Goal: Contribute content: Add original content to the website for others to see

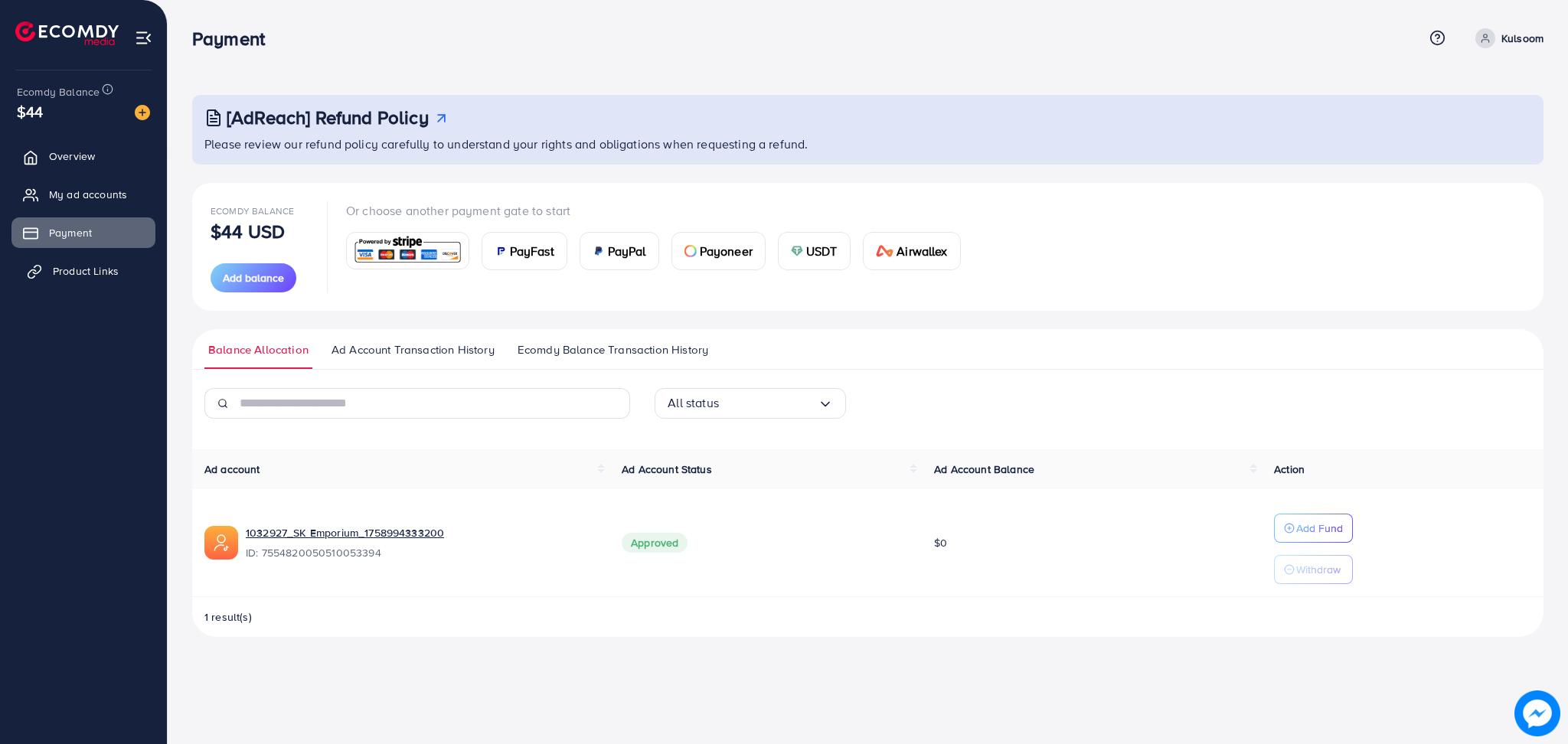
click at [121, 263] on link "Product Links" at bounding box center [84, 271] width 144 height 31
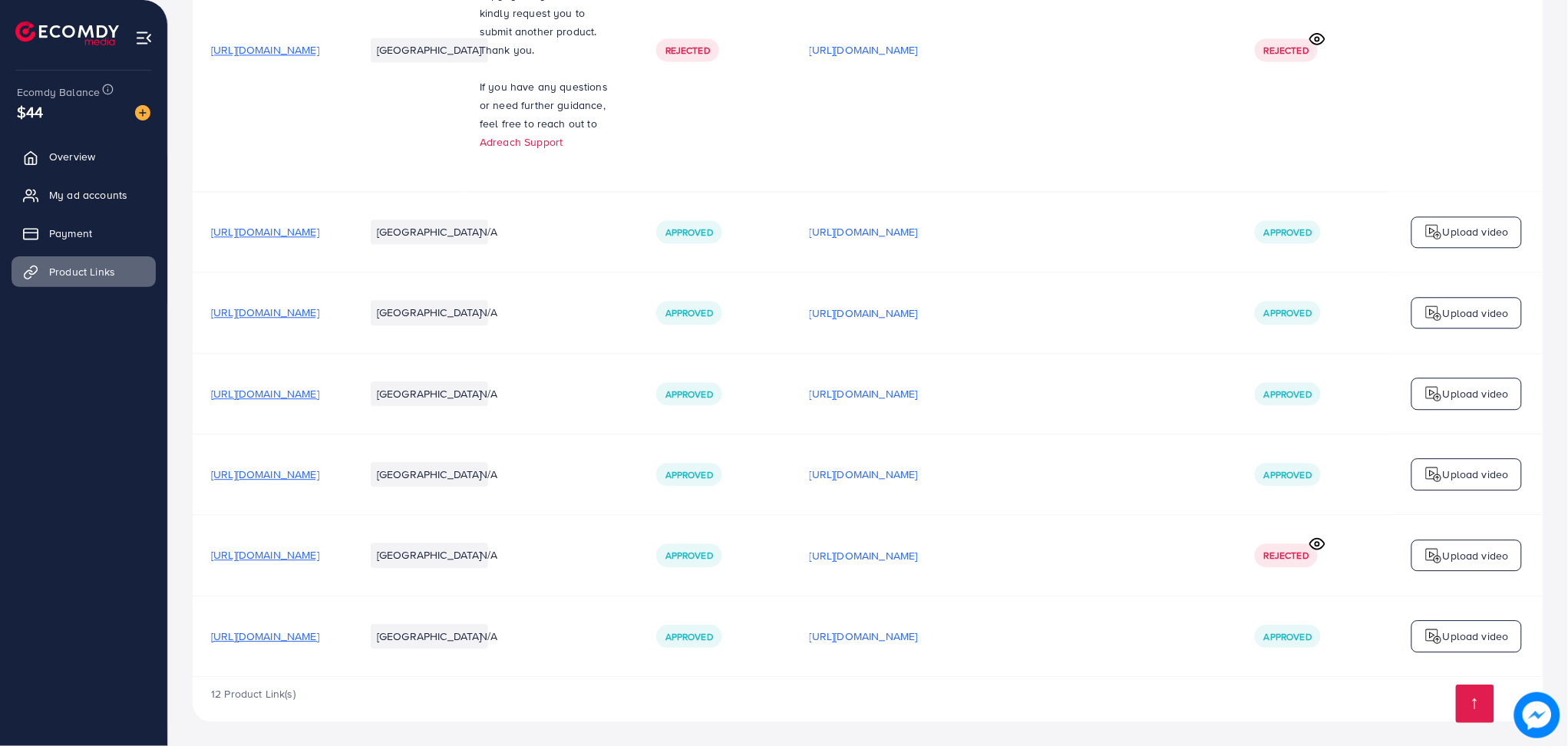
scroll to position [1370, 0]
click at [918, 638] on p "https://files.ecomdy.com/videos/ba7ba60b-9508-4a40-a750-987179268ef3-1759411198…" at bounding box center [863, 636] width 109 height 18
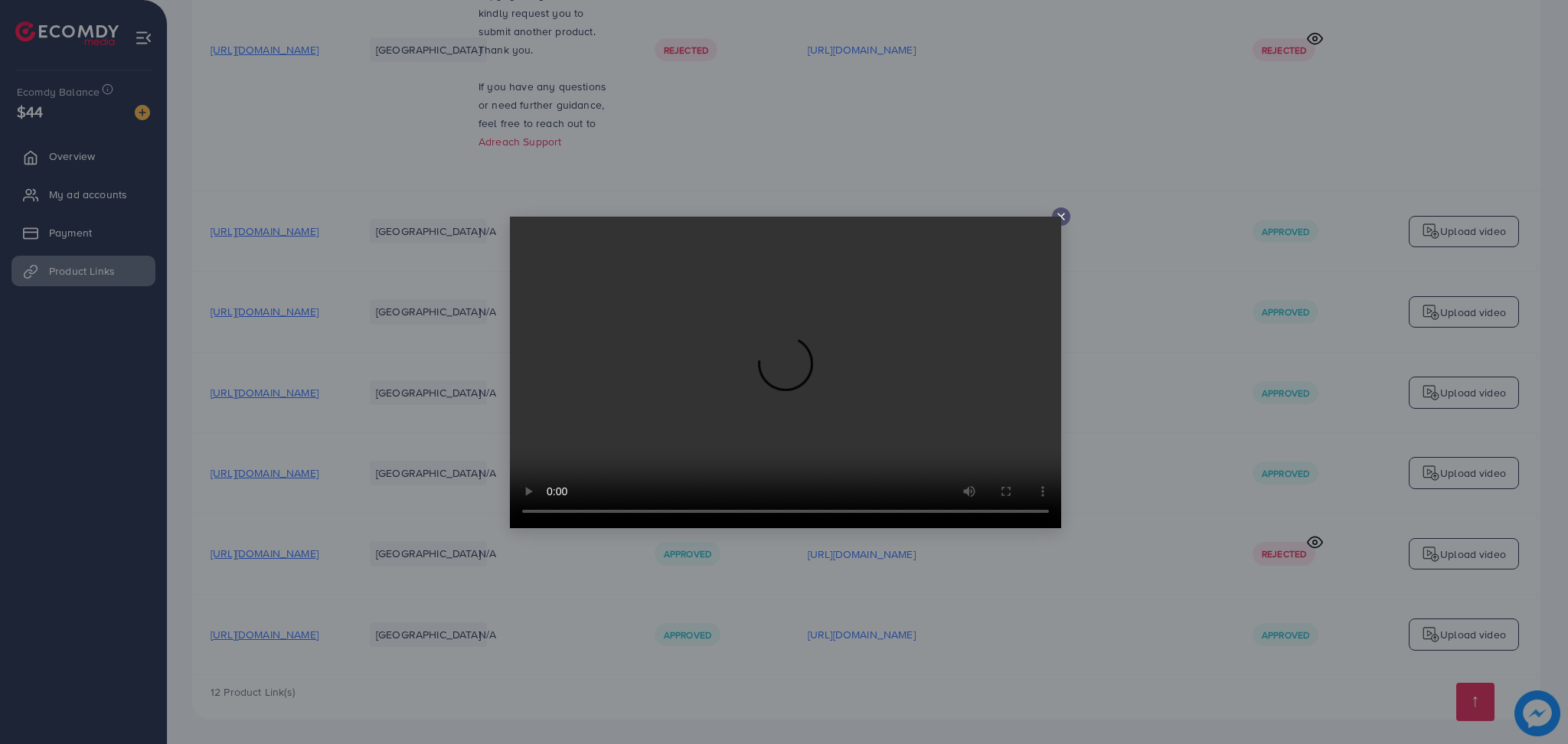
click at [1064, 218] on icon at bounding box center [1061, 216] width 12 height 12
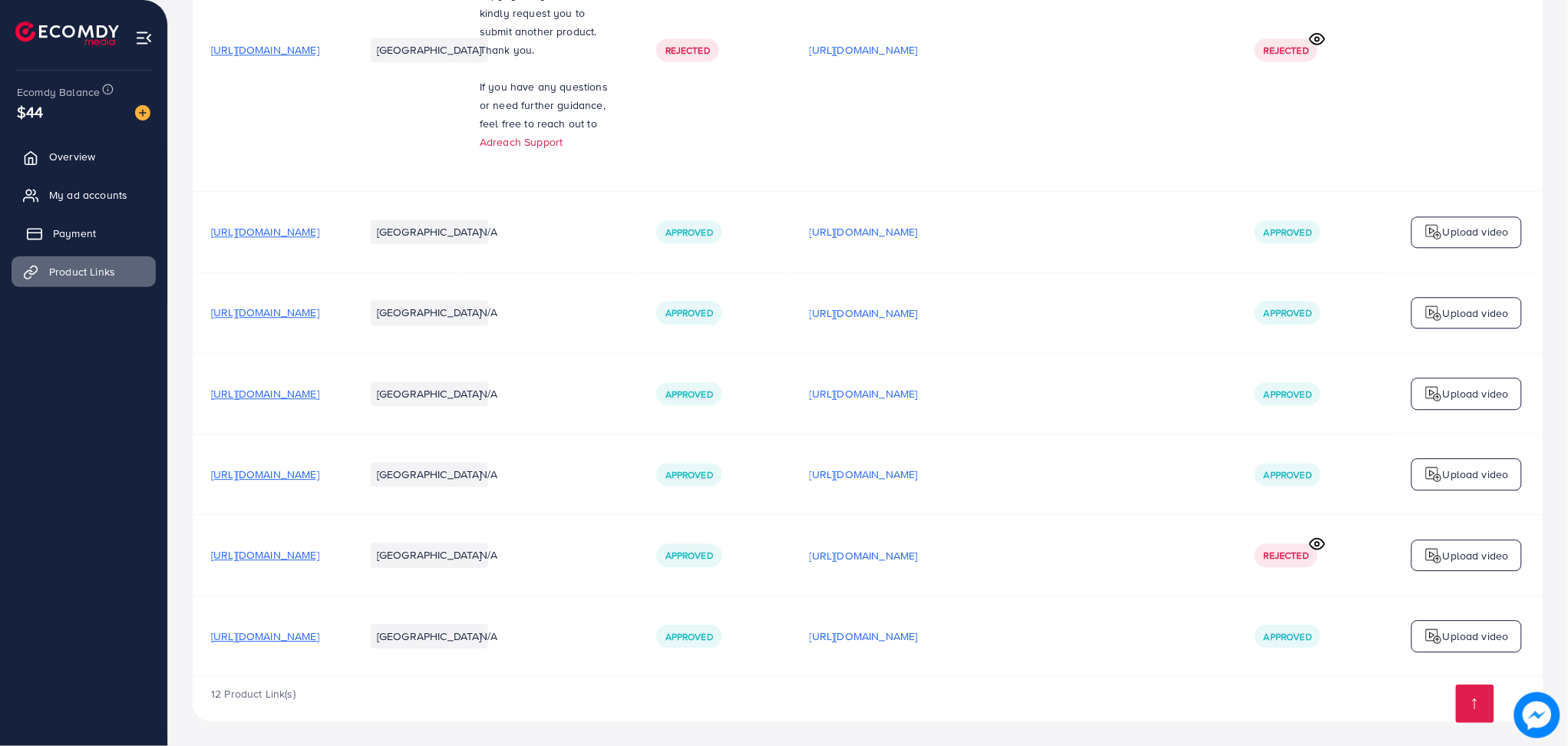
click at [83, 243] on link "Payment" at bounding box center [84, 234] width 144 height 31
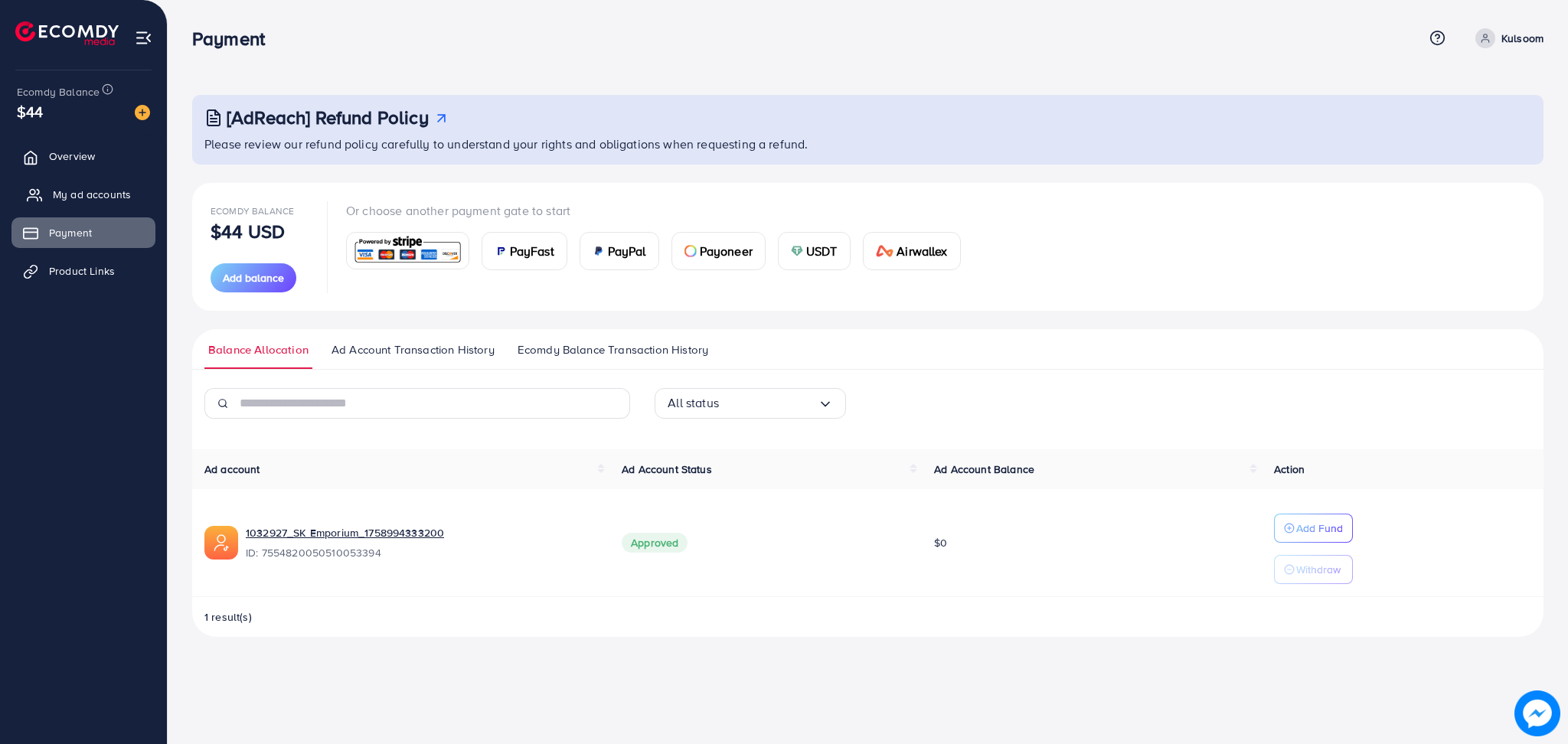
click at [74, 185] on link "My ad accounts" at bounding box center [84, 195] width 144 height 31
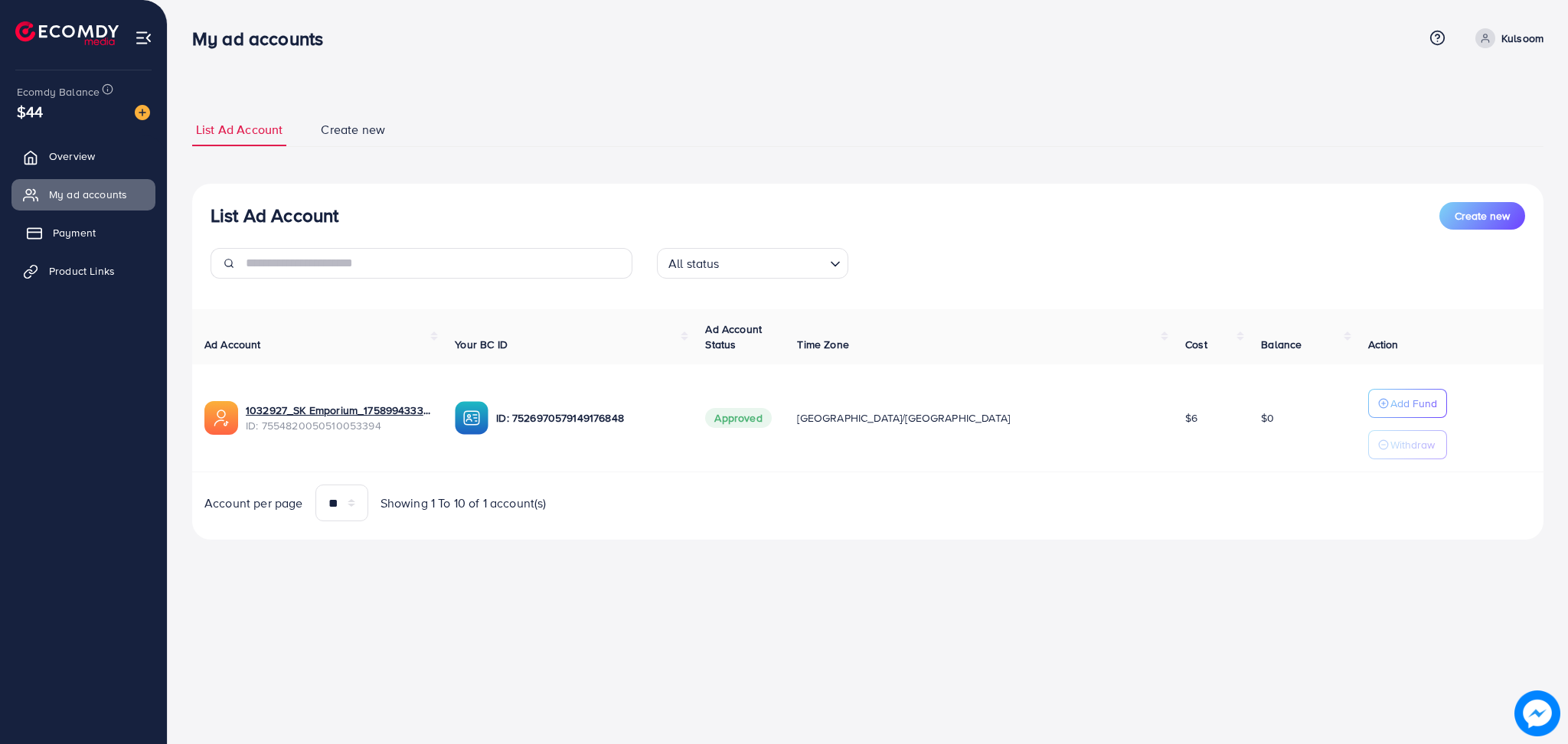
click at [85, 223] on link "Payment" at bounding box center [84, 233] width 144 height 31
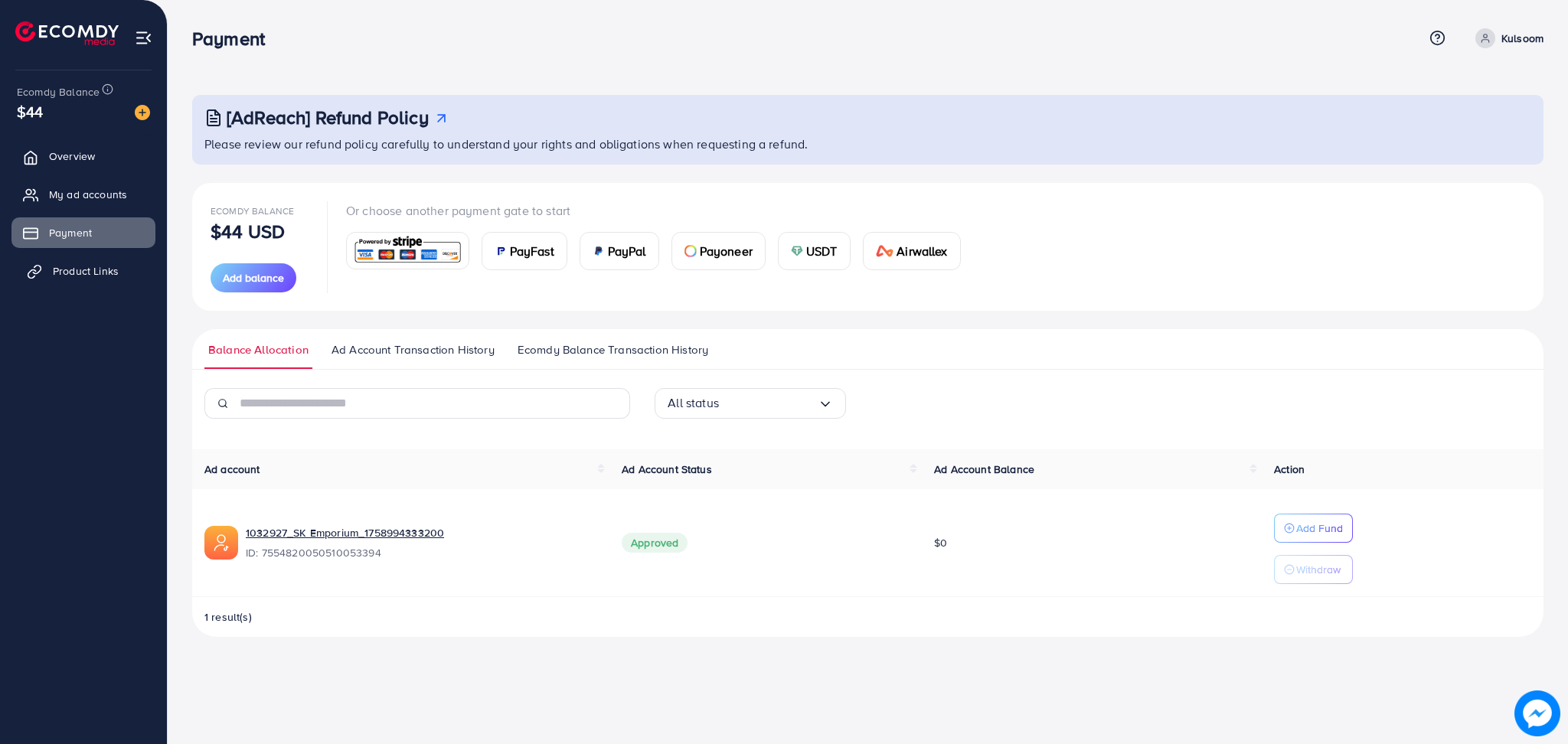
click at [95, 262] on link "Product Links" at bounding box center [84, 271] width 144 height 31
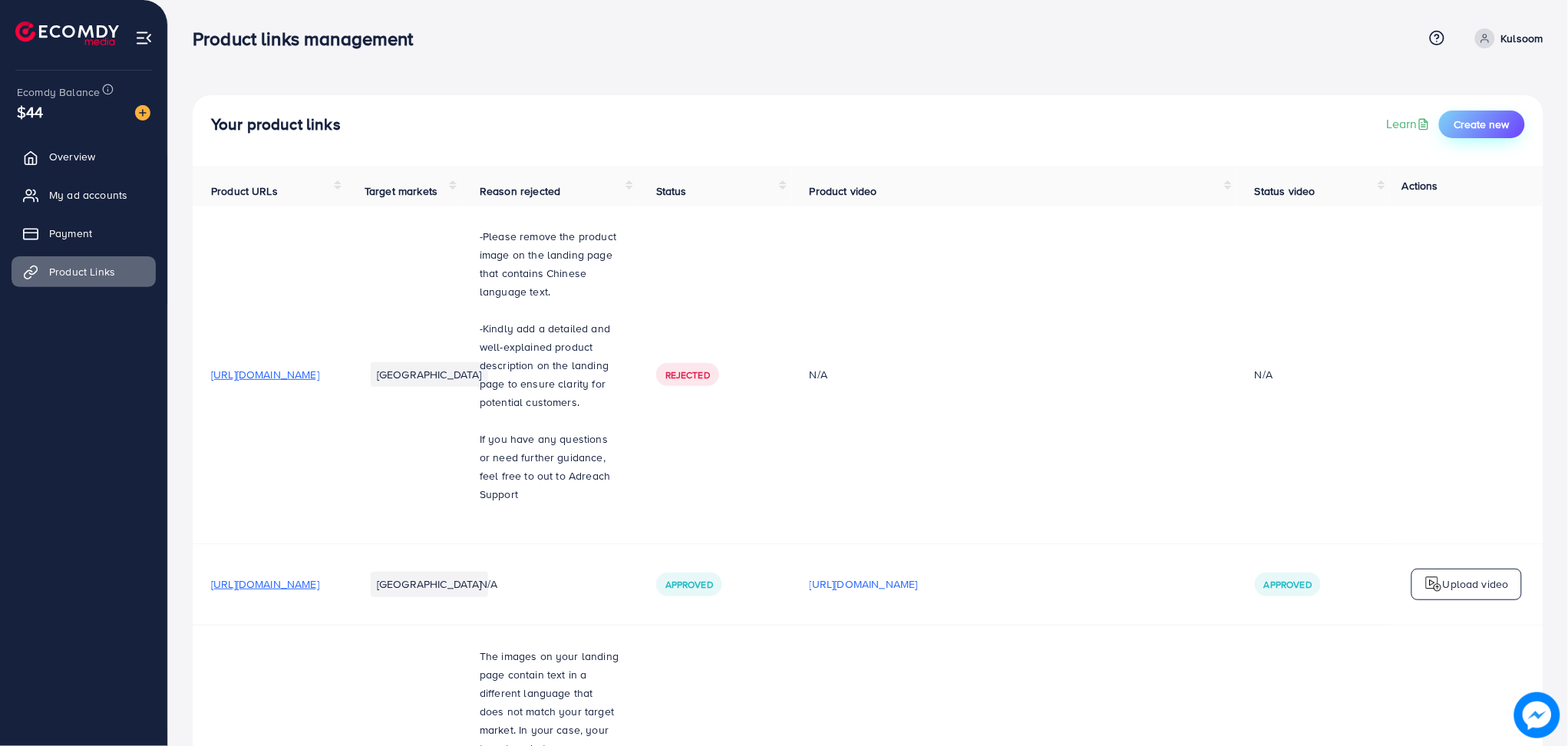
click at [1475, 128] on span "Create new" at bounding box center [1482, 124] width 56 height 16
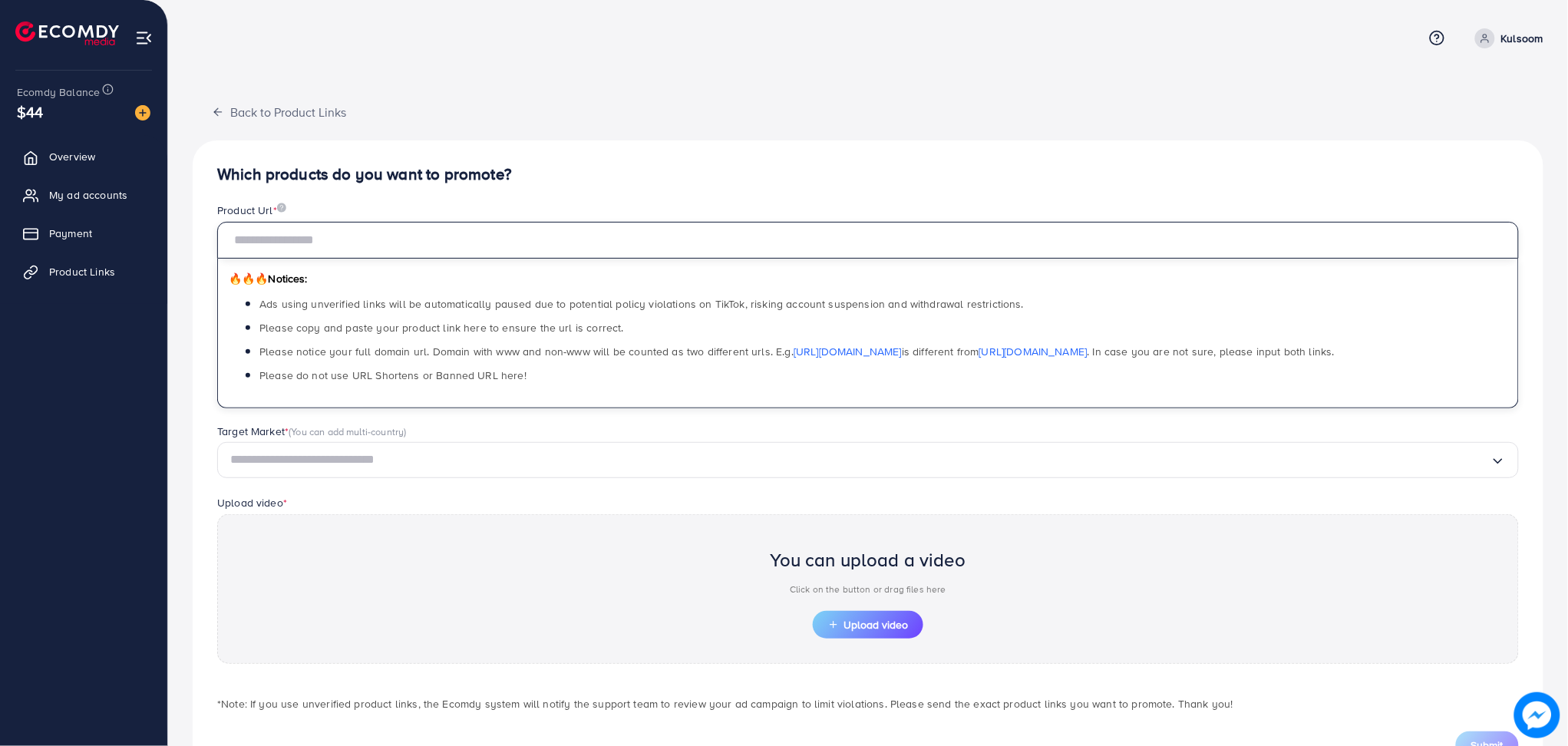
click at [339, 250] on input "text" at bounding box center [868, 240] width 1301 height 37
paste input "**********"
type input "**********"
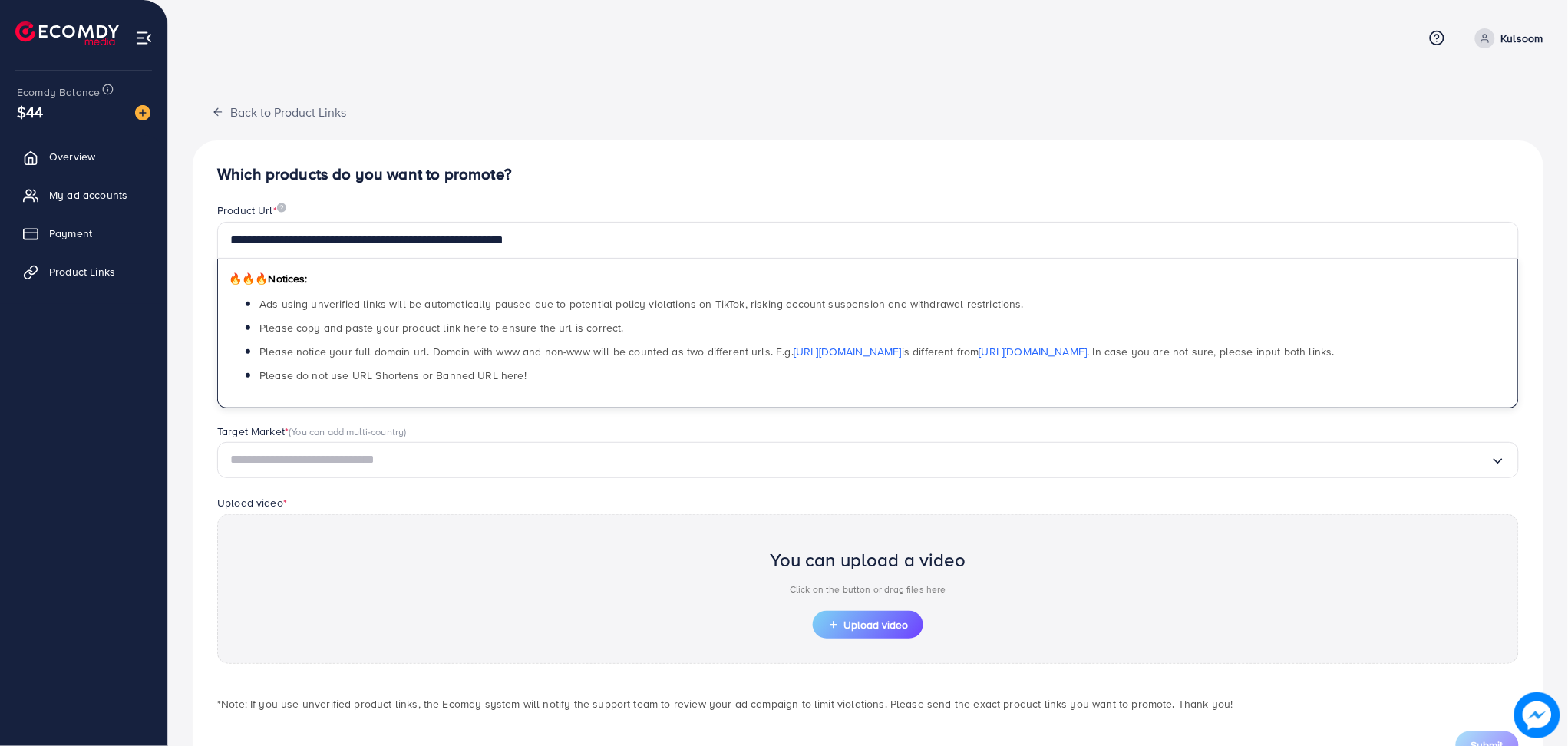
click at [495, 456] on input "Search for option" at bounding box center [860, 460] width 1260 height 24
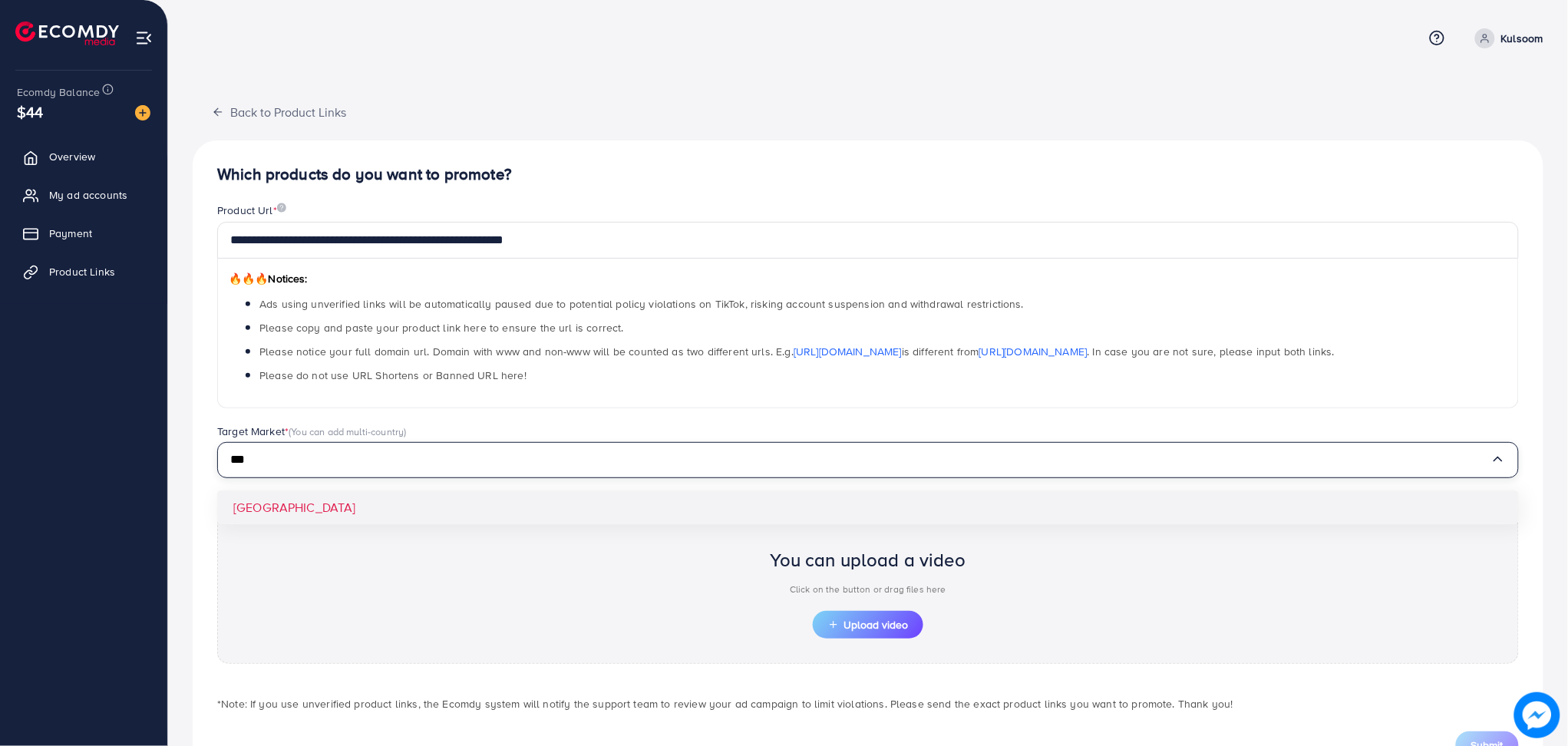
type input "***"
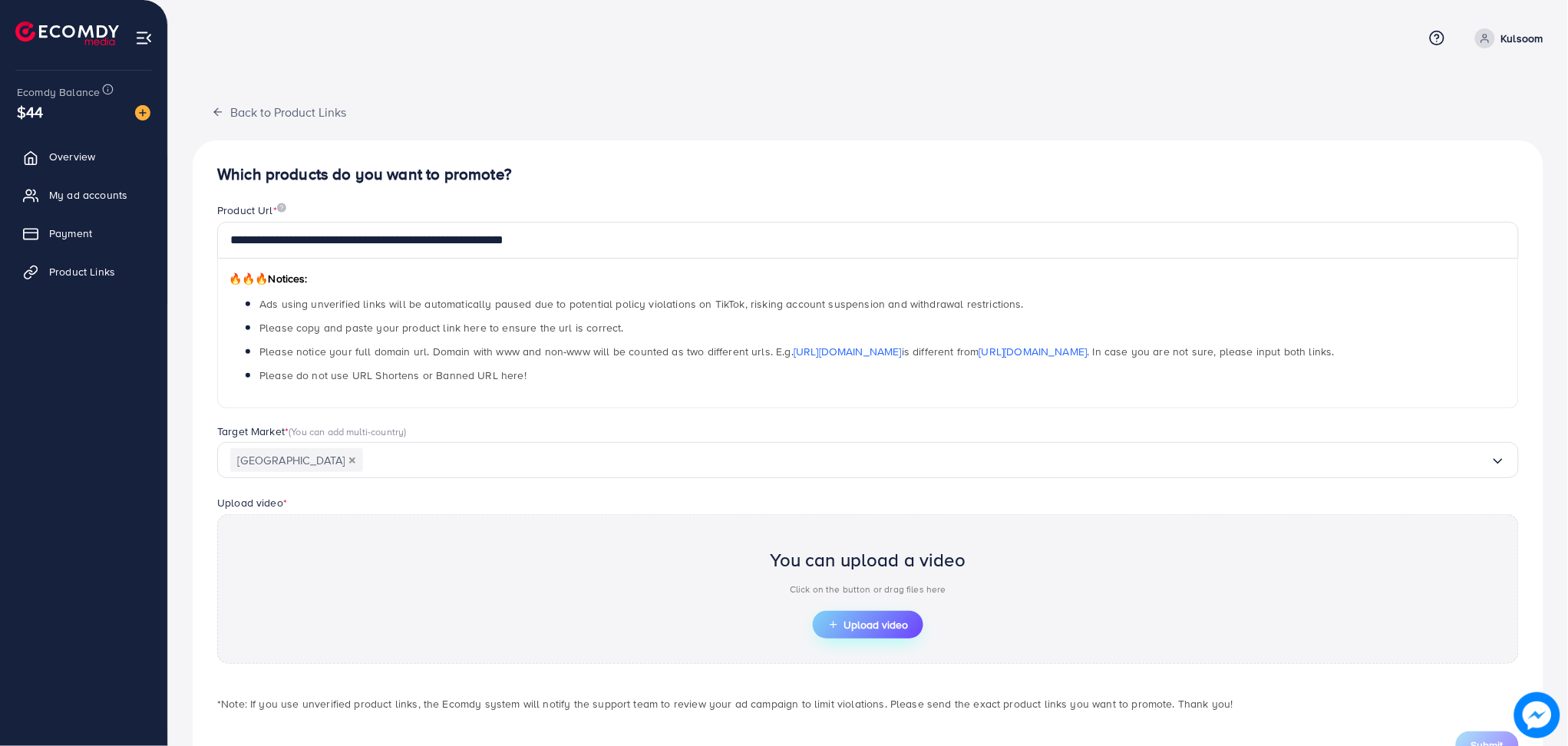
click at [868, 632] on button "Upload video" at bounding box center [868, 625] width 110 height 27
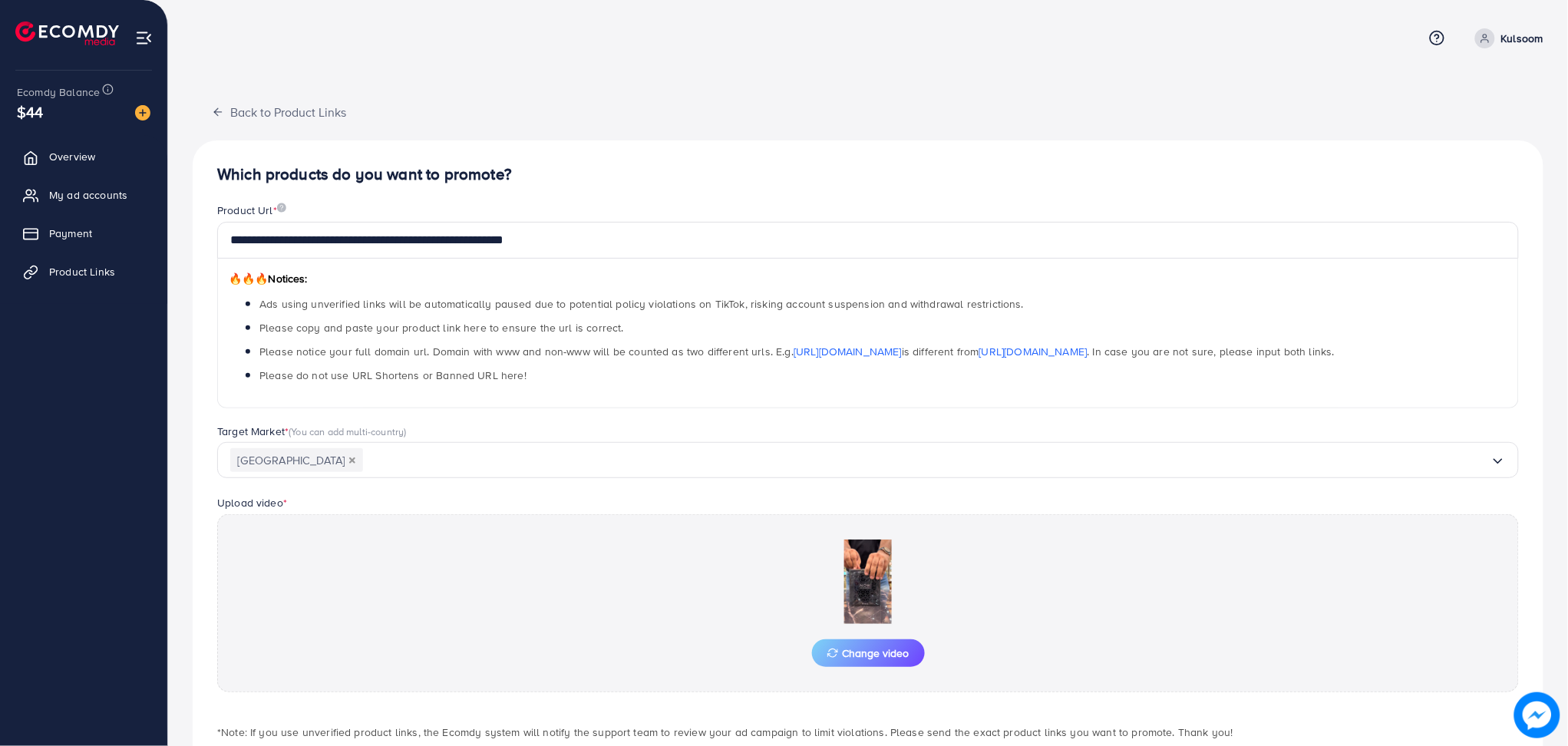
scroll to position [90, 0]
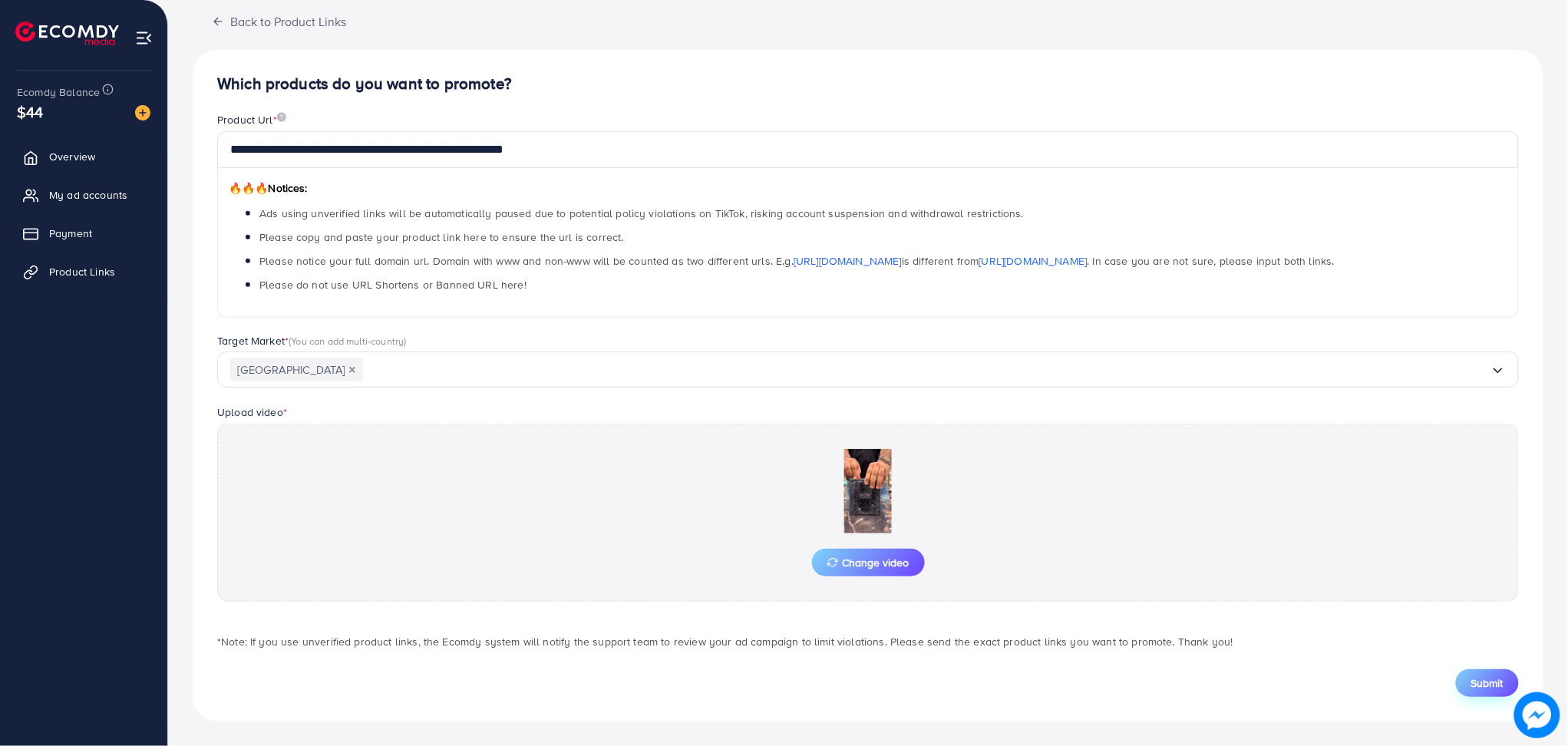
click at [1479, 677] on span "Submit" at bounding box center [1487, 683] width 32 height 16
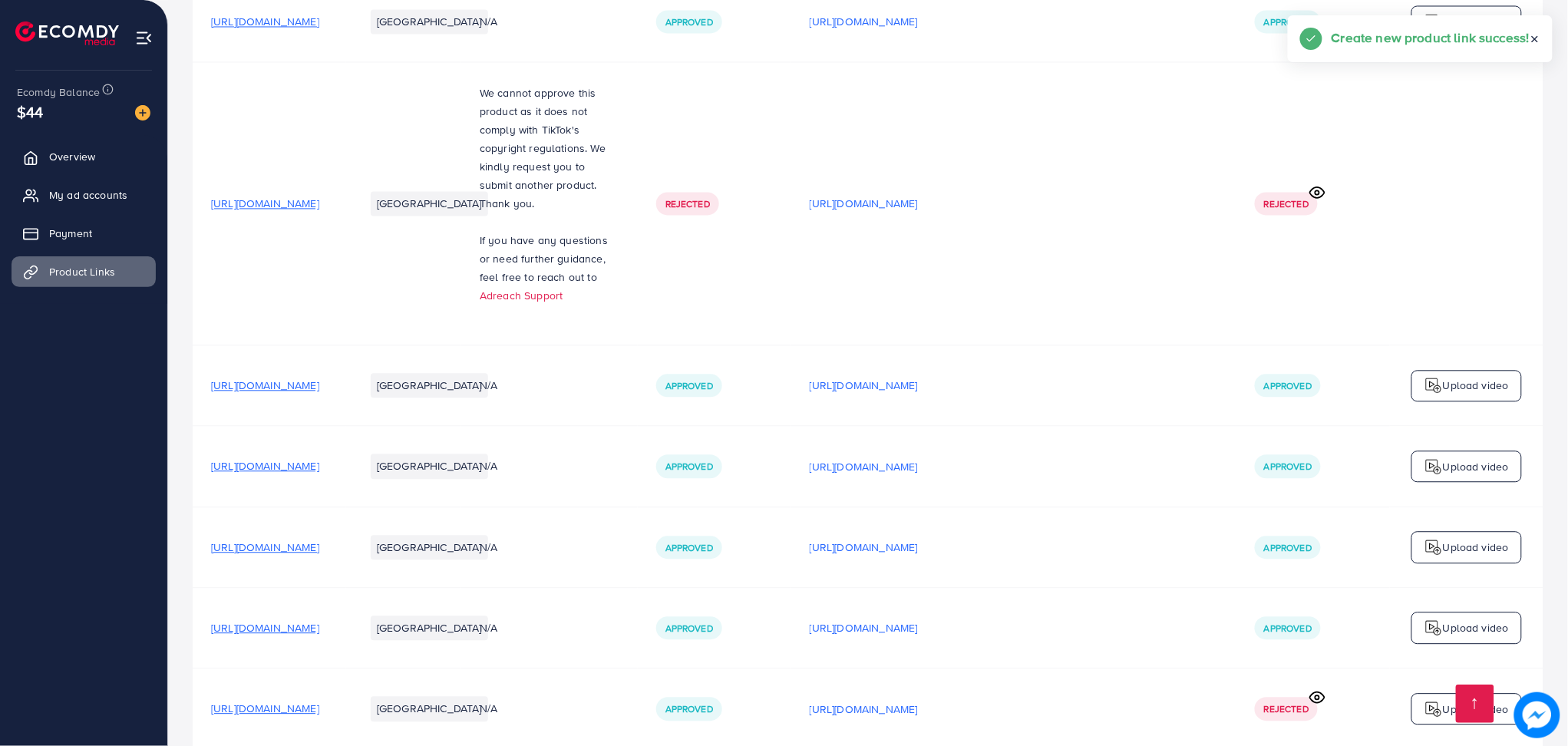
scroll to position [1451, 0]
